Goal: Task Accomplishment & Management: Complete application form

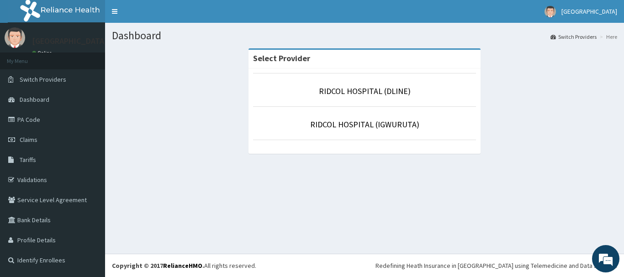
click at [376, 130] on p "RIDCOL HOSPITAL (IGWURUTA)" at bounding box center [364, 125] width 223 height 12
click at [375, 123] on link "RIDCOL HOSPITAL (IGWURUTA)" at bounding box center [364, 124] width 109 height 11
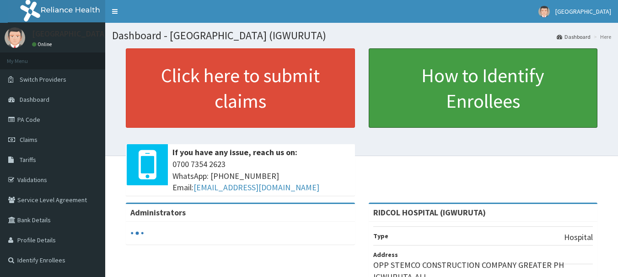
click at [375, 123] on link "How to Identify Enrollees" at bounding box center [482, 88] width 229 height 80
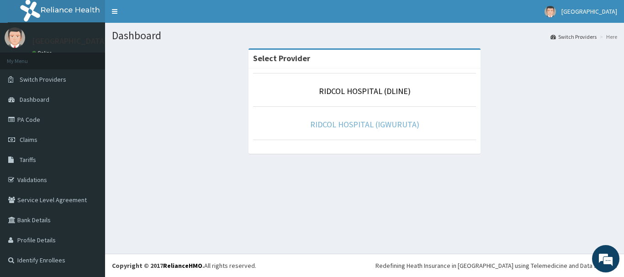
click at [381, 123] on link "RIDCOL HOSPITAL (IGWURUTA)" at bounding box center [364, 124] width 109 height 11
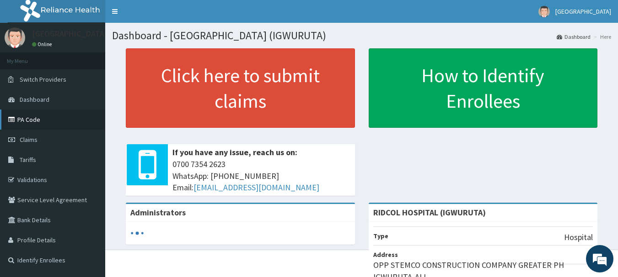
click at [45, 121] on link "PA Code" at bounding box center [52, 120] width 105 height 20
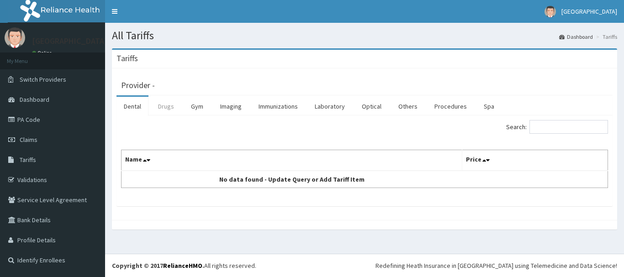
click at [160, 103] on link "Drugs" at bounding box center [166, 106] width 31 height 19
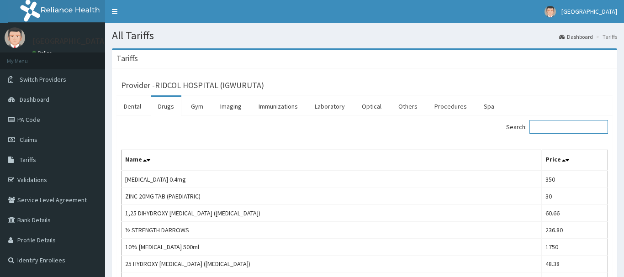
click at [553, 129] on input "Search:" at bounding box center [569, 127] width 79 height 14
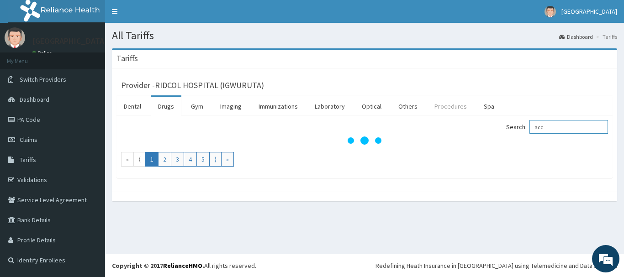
type input "acc"
click at [458, 105] on link "Procedures" at bounding box center [450, 106] width 47 height 19
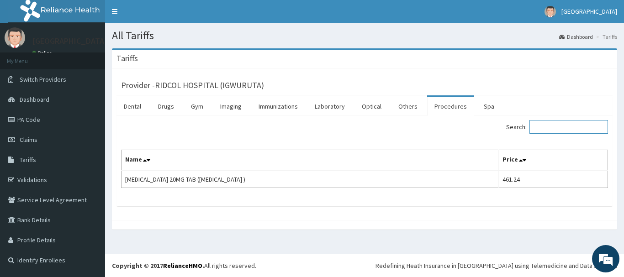
click at [555, 129] on input "Search:" at bounding box center [569, 127] width 79 height 14
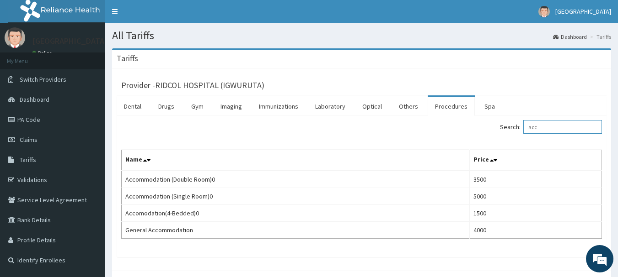
type input "acc"
click at [38, 117] on link "PA Code" at bounding box center [52, 120] width 105 height 20
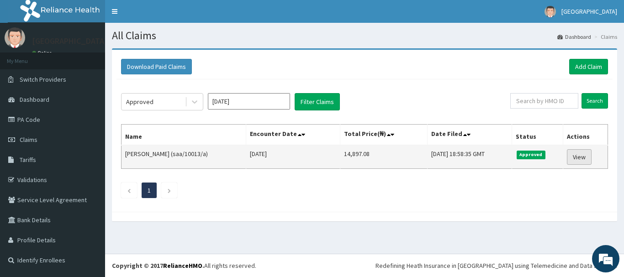
click at [590, 155] on link "View" at bounding box center [579, 157] width 25 height 16
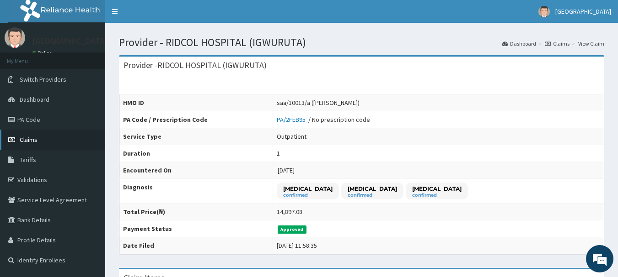
click at [33, 142] on span "Claims" at bounding box center [29, 140] width 18 height 8
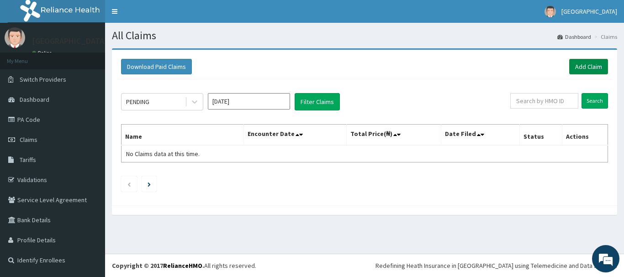
click at [583, 70] on link "Add Claim" at bounding box center [589, 67] width 39 height 16
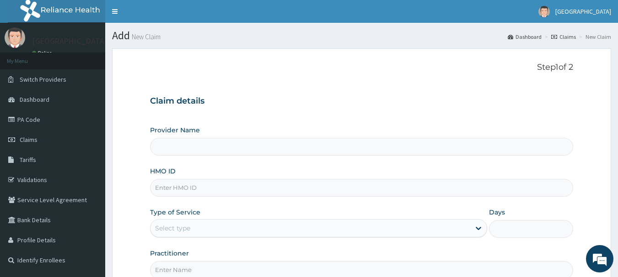
click at [163, 196] on input "HMO ID" at bounding box center [361, 188] width 423 height 18
paste input "saa/10013/a"
type input "saa/10013/a"
type input "RIDCOL HOSPITAL (IGWURUTA)"
type input "saa/10013/a"
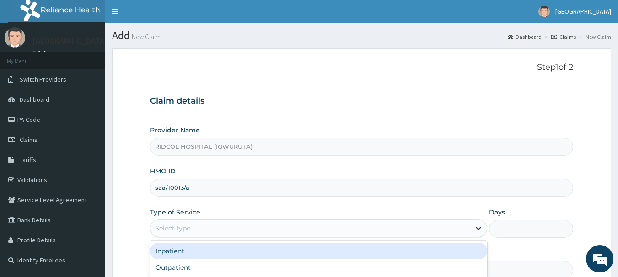
click at [200, 228] on div "Select type" at bounding box center [310, 228] width 320 height 15
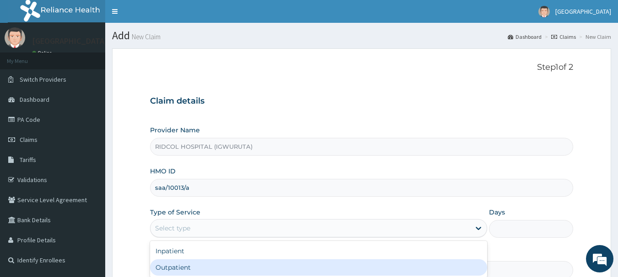
click at [189, 264] on div "Outpatient" at bounding box center [318, 268] width 337 height 16
type input "1"
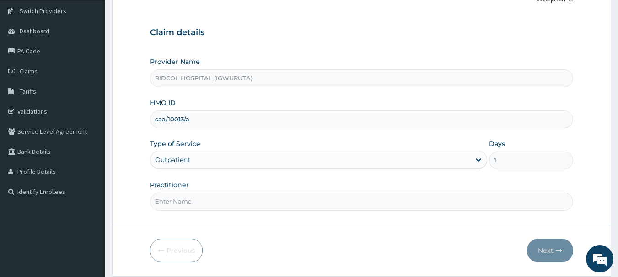
scroll to position [76, 0]
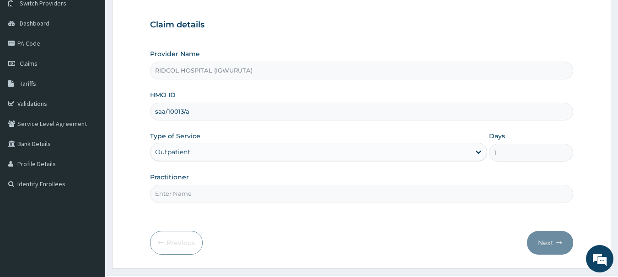
click at [267, 203] on input "Practitioner" at bounding box center [361, 194] width 423 height 18
type input "dr hammed"
click at [560, 245] on icon "button" at bounding box center [558, 243] width 6 height 6
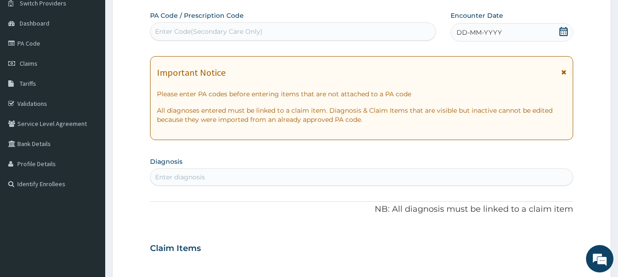
click at [221, 32] on div "Enter Code(Secondary Care Only)" at bounding box center [208, 31] width 107 height 9
paste input "PA/B501A9"
type input "PA/B501A9"
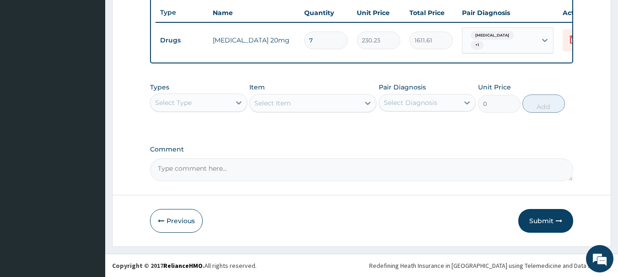
scroll to position [345, 0]
click at [541, 221] on button "Submit" at bounding box center [545, 221] width 55 height 24
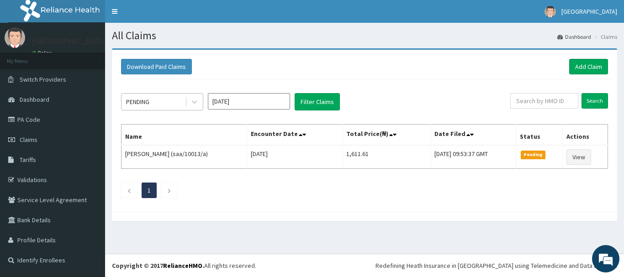
click at [181, 96] on div "PENDING" at bounding box center [154, 102] width 64 height 15
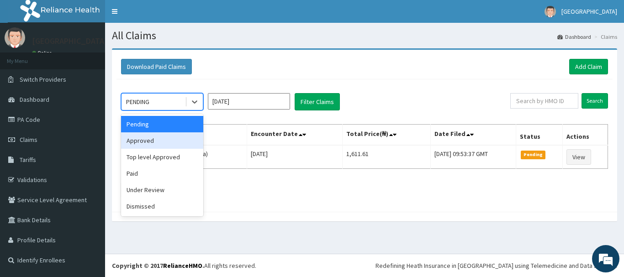
click at [162, 135] on div "Approved" at bounding box center [162, 141] width 82 height 16
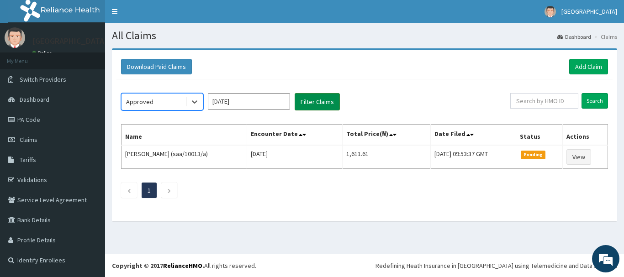
click at [323, 97] on button "Filter Claims" at bounding box center [317, 101] width 45 height 17
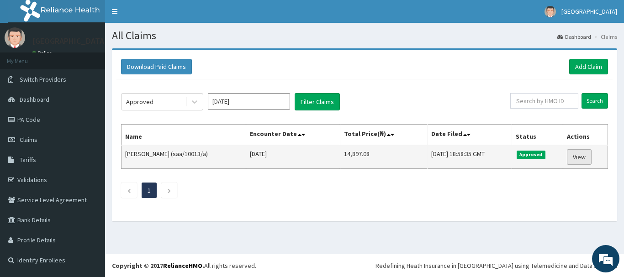
click at [583, 152] on link "View" at bounding box center [579, 157] width 25 height 16
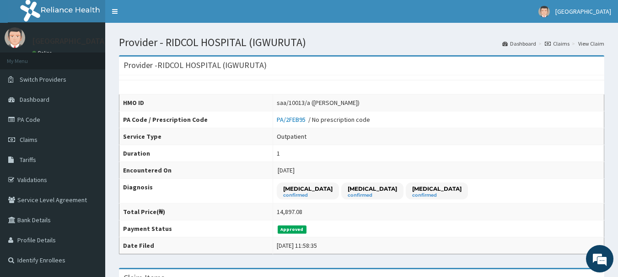
scroll to position [5, 0]
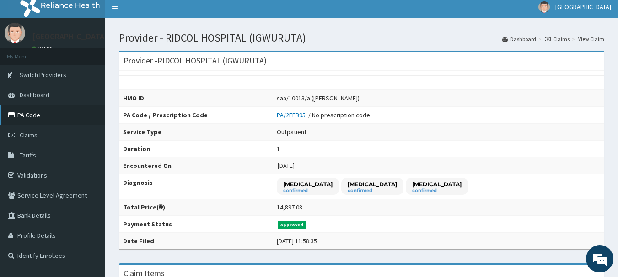
click at [40, 115] on link "PA Code" at bounding box center [52, 115] width 105 height 20
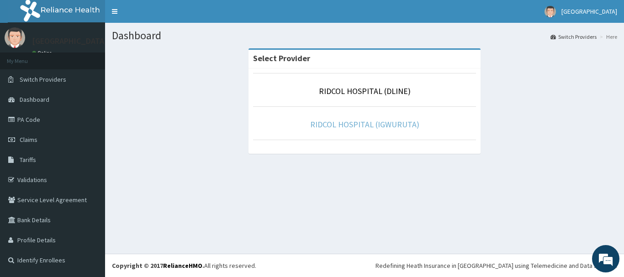
click at [364, 126] on link "RIDCOL HOSPITAL (IGWURUTA)" at bounding box center [364, 124] width 109 height 11
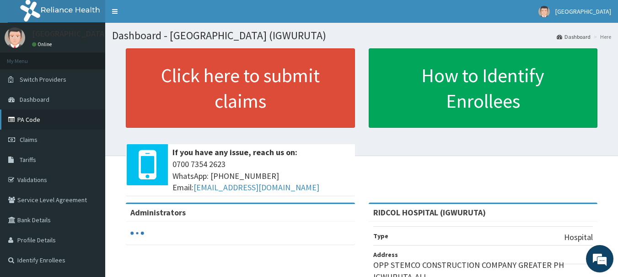
click at [37, 121] on link "PA Code" at bounding box center [52, 120] width 105 height 20
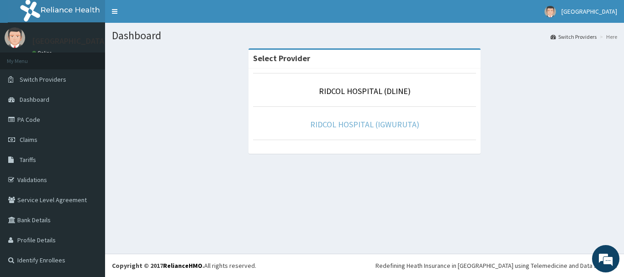
click at [362, 119] on link "RIDCOL HOSPITAL (IGWURUTA)" at bounding box center [364, 124] width 109 height 11
